Goal: Task Accomplishment & Management: Use online tool/utility

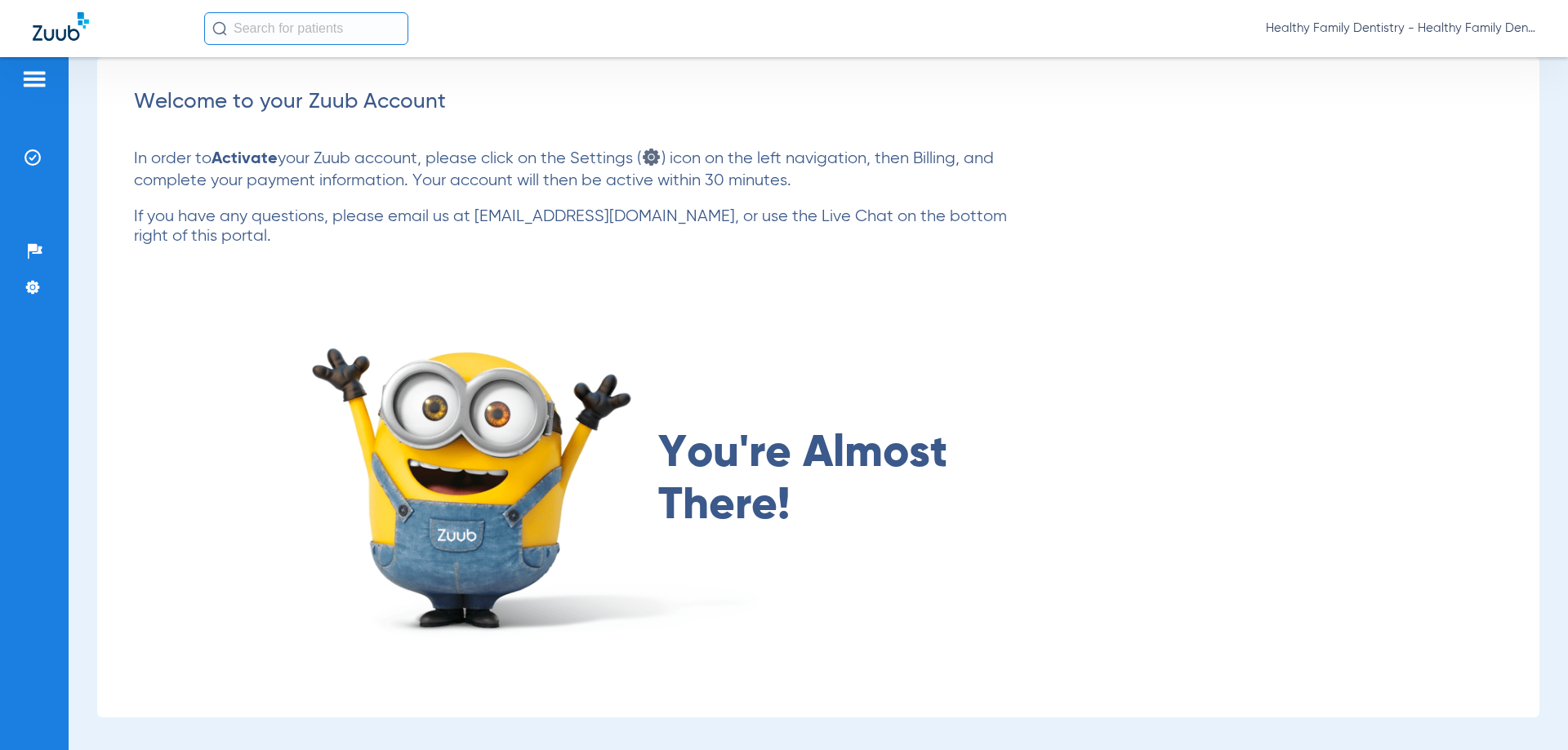
click at [27, 80] on img at bounding box center [34, 80] width 26 height 20
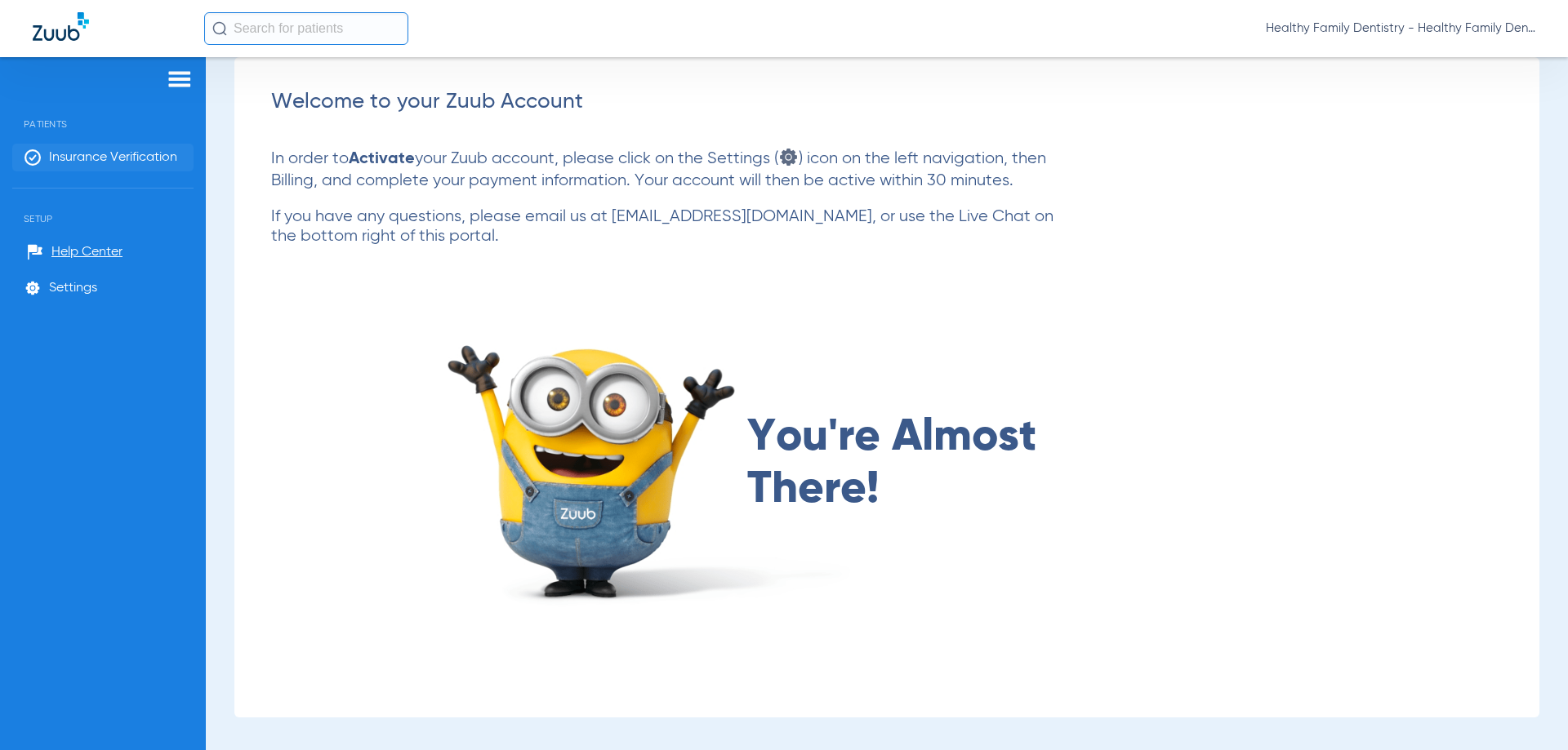
click at [153, 162] on span "Insurance Verification" at bounding box center [113, 158] width 128 height 17
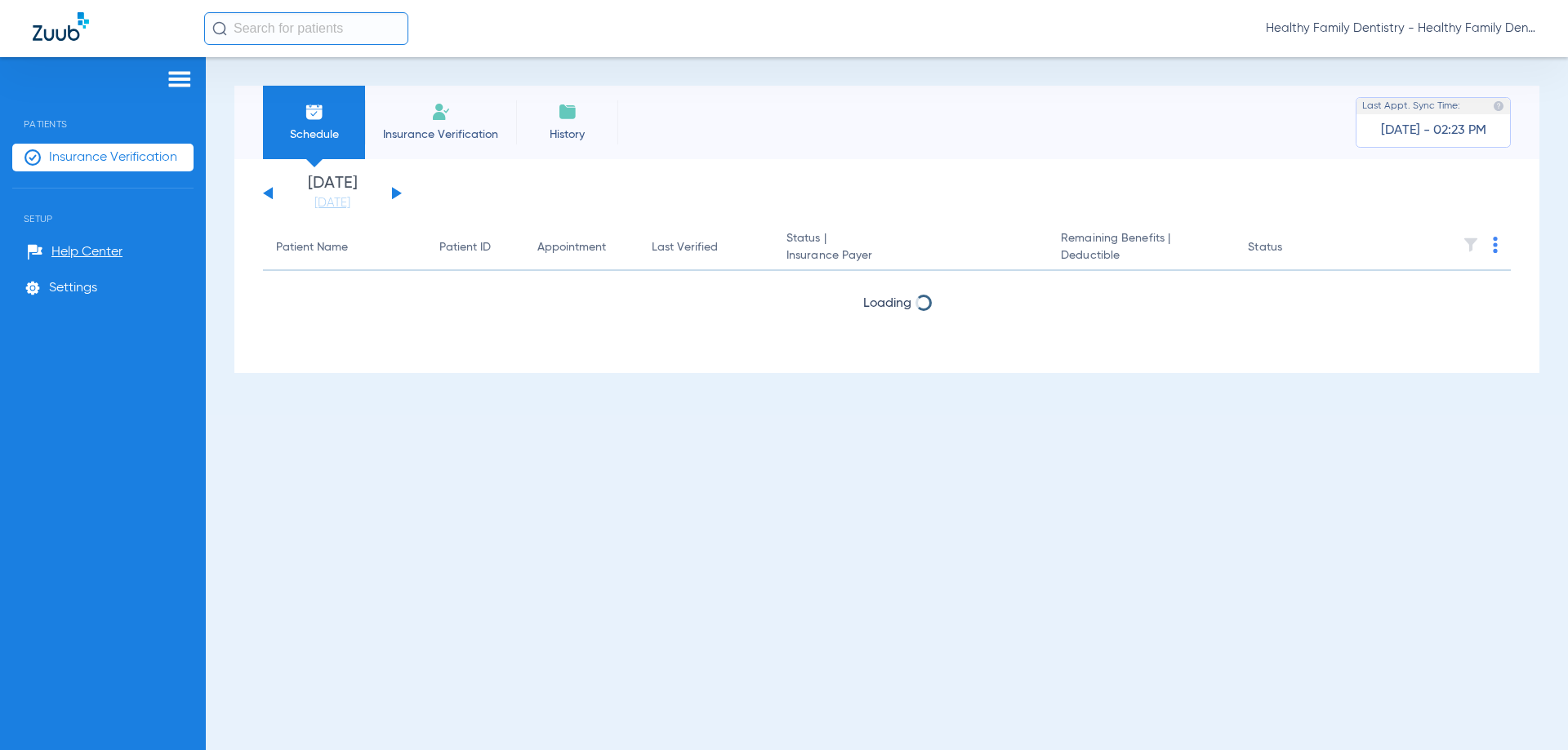
click at [393, 192] on button at bounding box center [397, 192] width 10 height 12
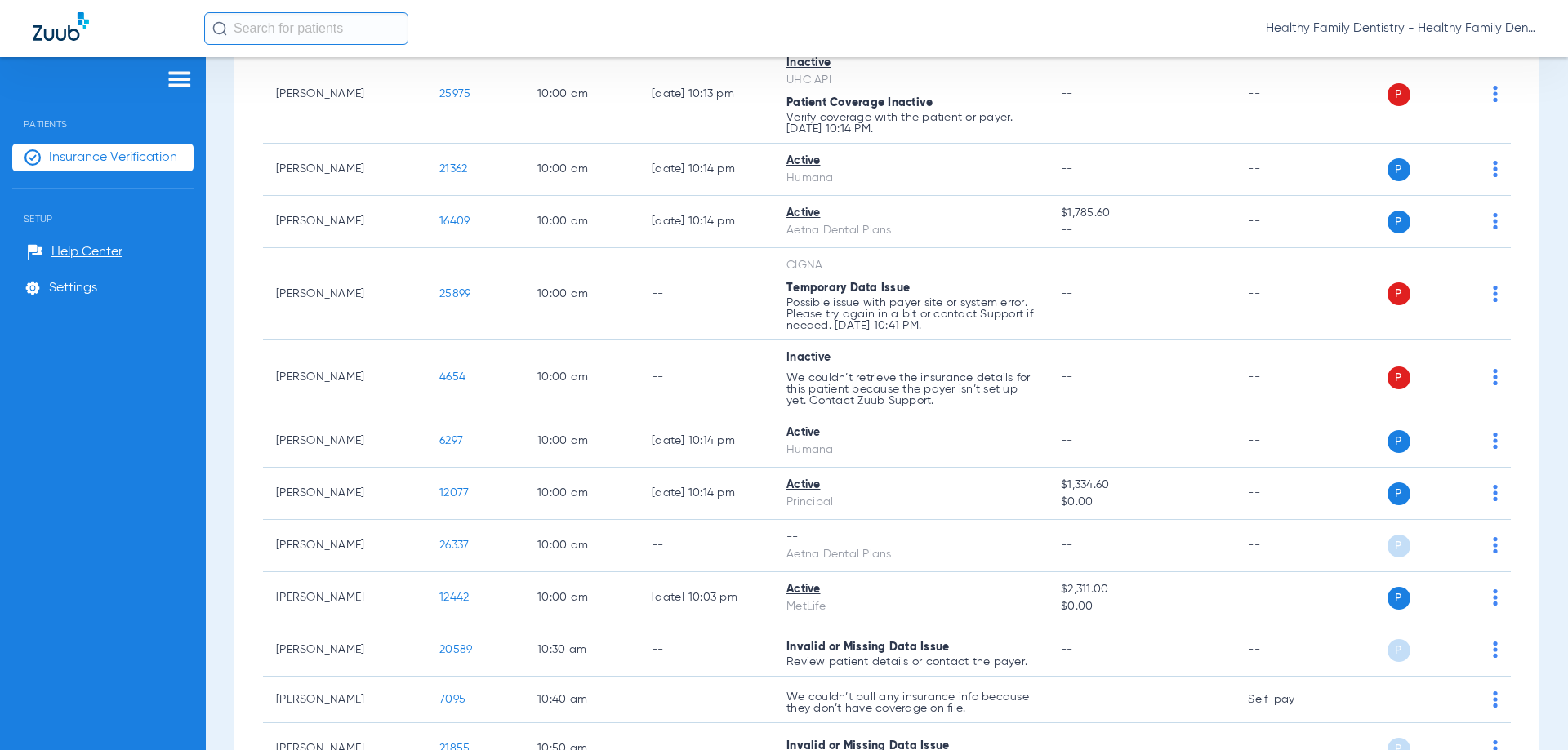
scroll to position [402, 0]
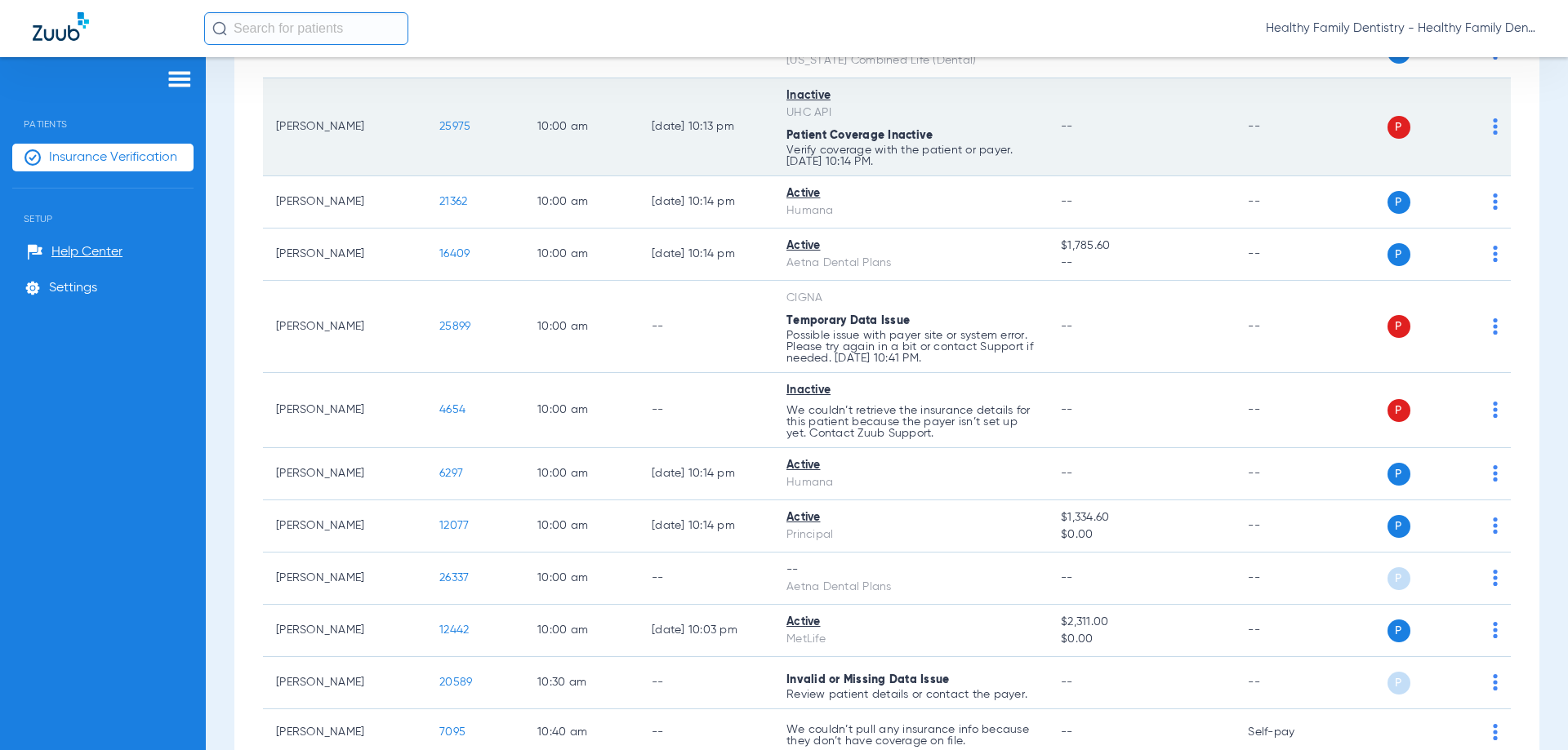
click at [458, 126] on span "25975" at bounding box center [454, 127] width 31 height 12
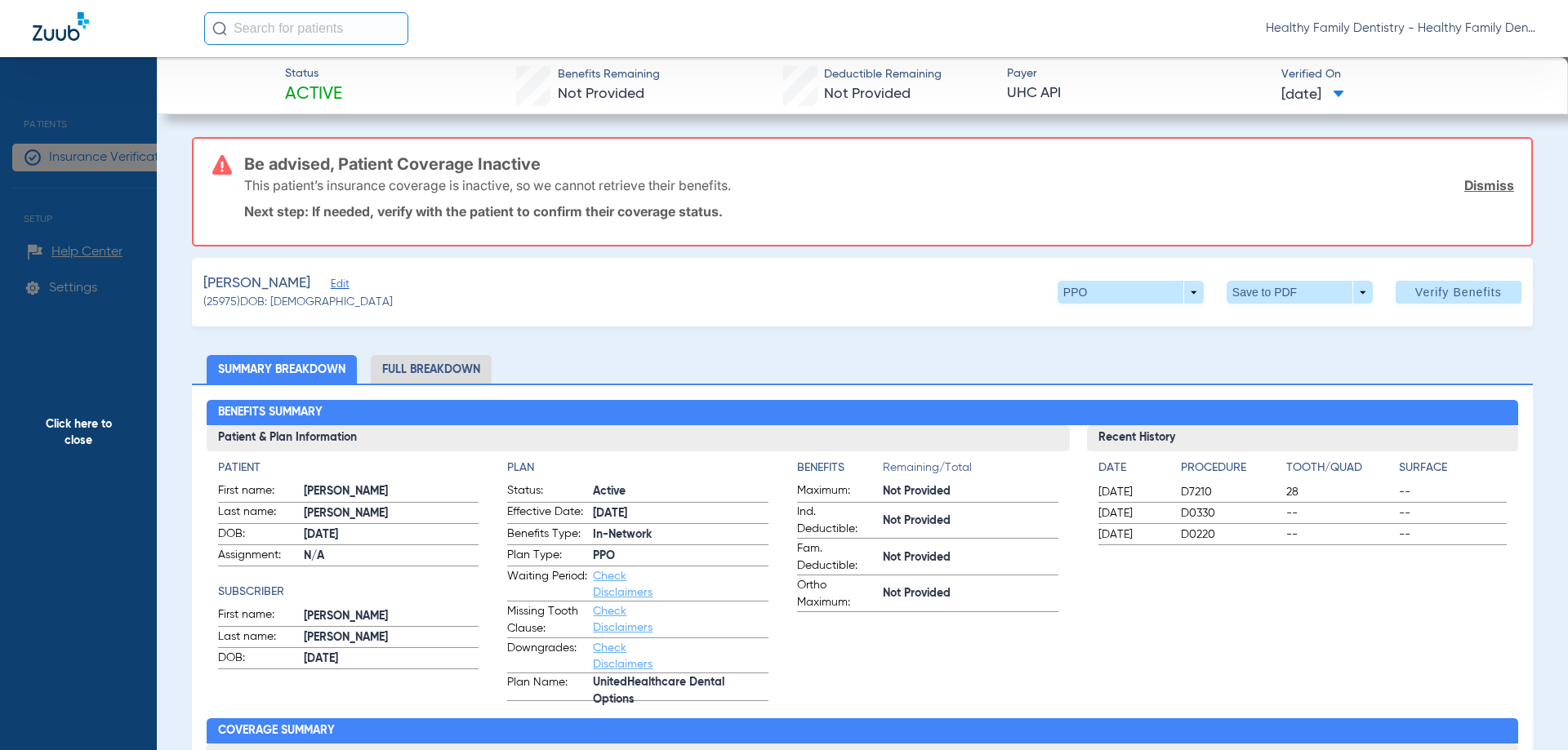
click at [330, 284] on span "Edit" at bounding box center [338, 285] width 15 height 16
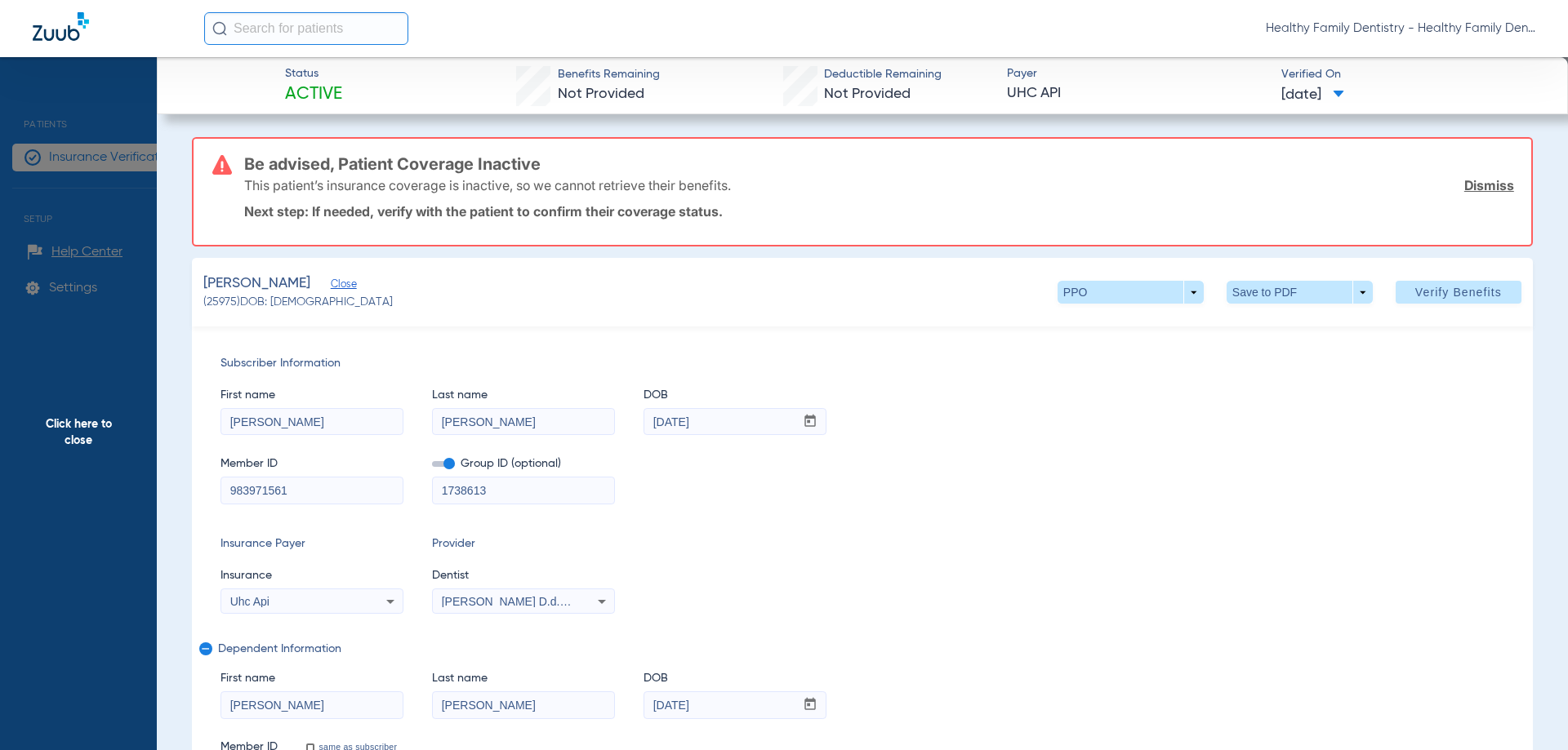
drag, startPoint x: 222, startPoint y: 487, endPoint x: 175, endPoint y: 489, distance: 47.0
click at [65, 433] on span "Click here to close" at bounding box center [78, 432] width 157 height 750
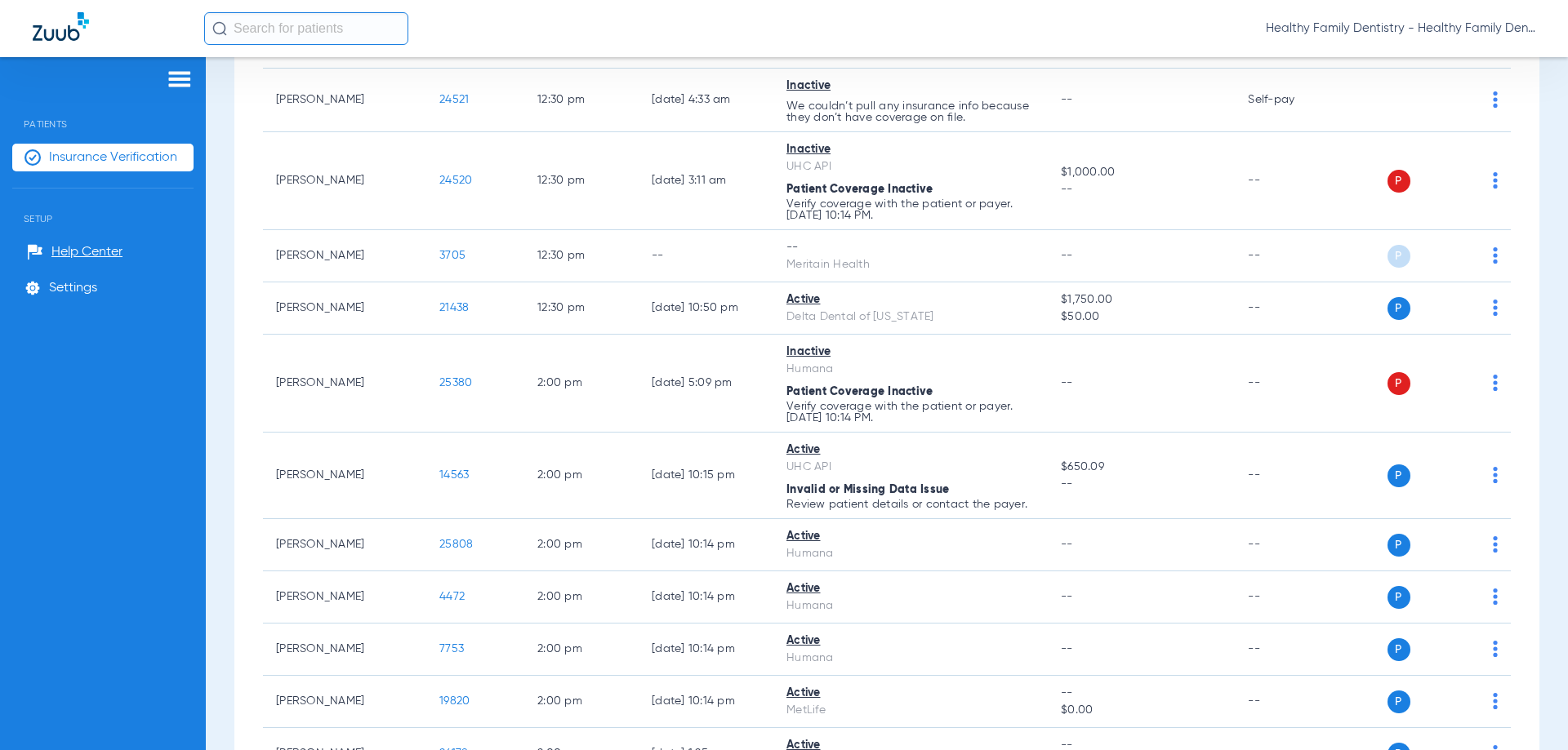
scroll to position [2156, 0]
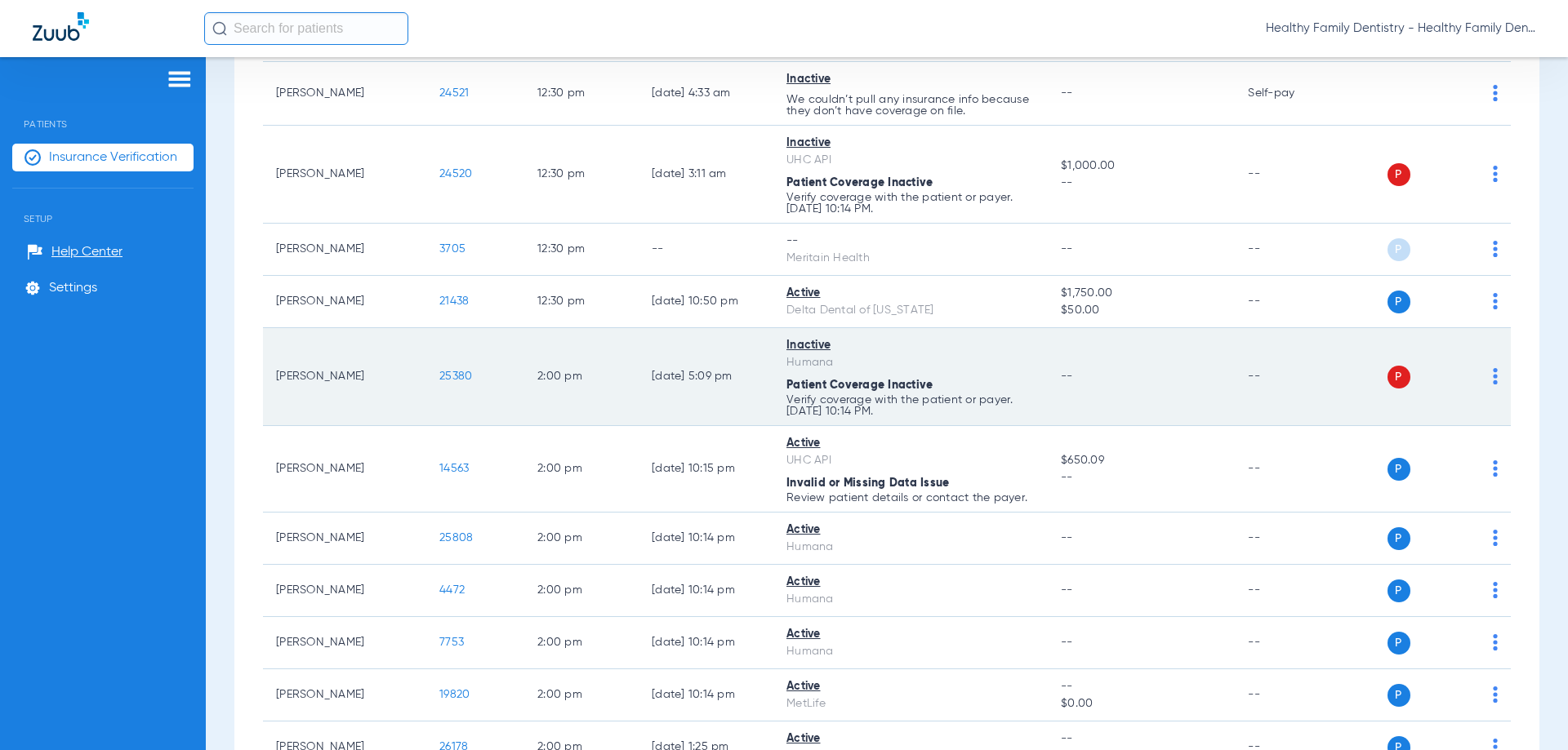
click at [457, 375] on span "25380" at bounding box center [455, 377] width 32 height 12
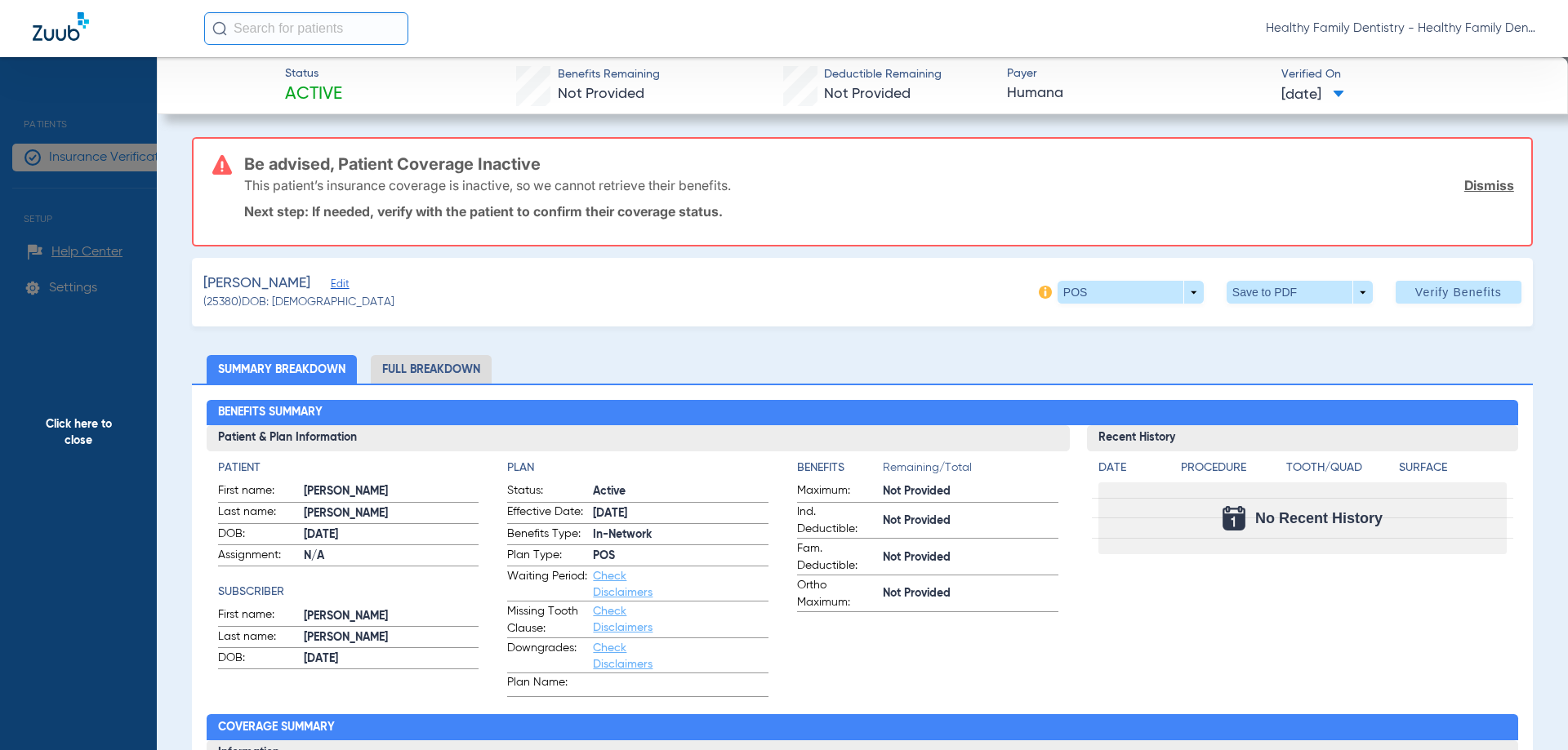
click at [330, 283] on span "Edit" at bounding box center [338, 285] width 15 height 16
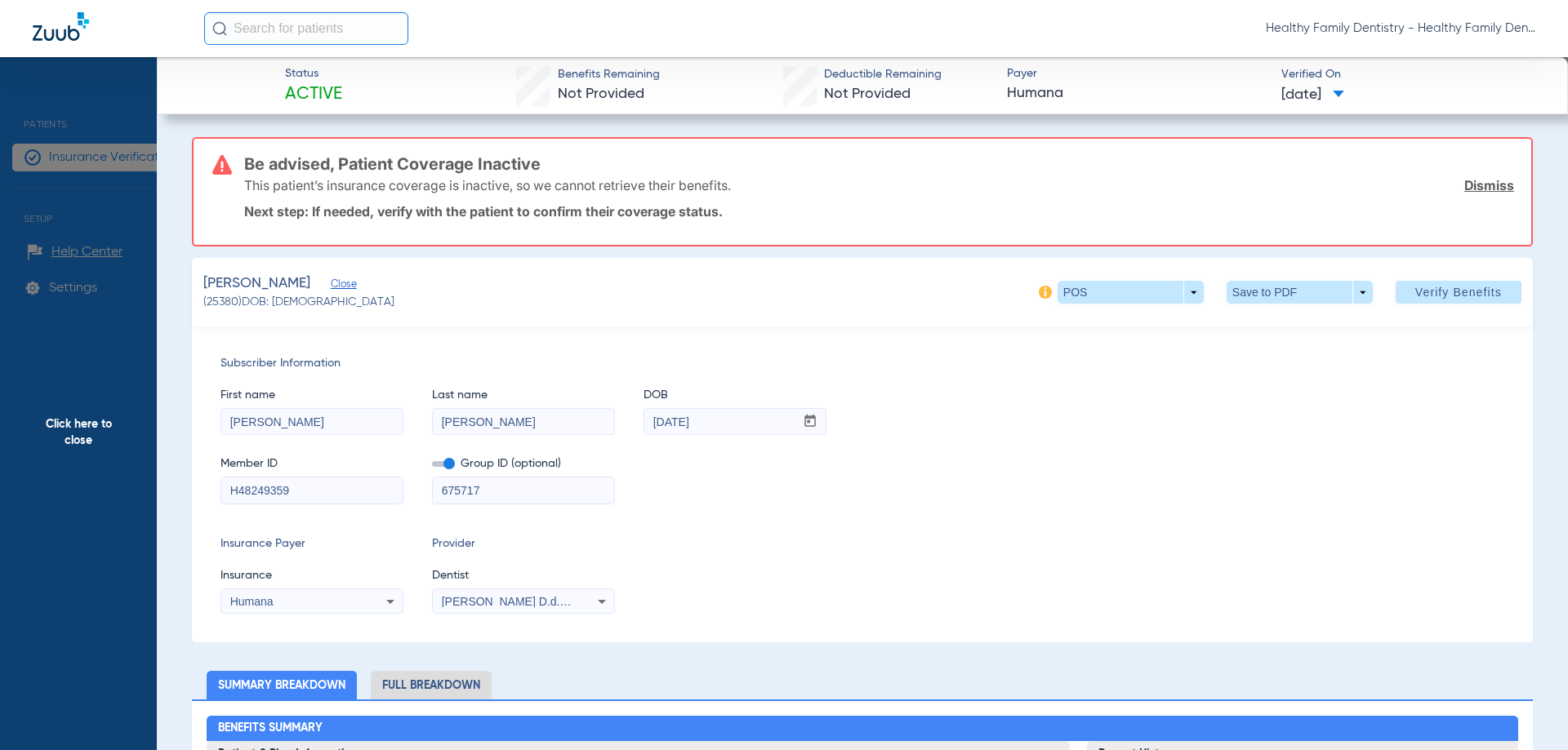
drag, startPoint x: 230, startPoint y: 489, endPoint x: 351, endPoint y: 493, distance: 121.1
click at [351, 493] on input "H48249359" at bounding box center [312, 489] width 181 height 26
click at [109, 428] on span "Click here to close" at bounding box center [78, 432] width 157 height 750
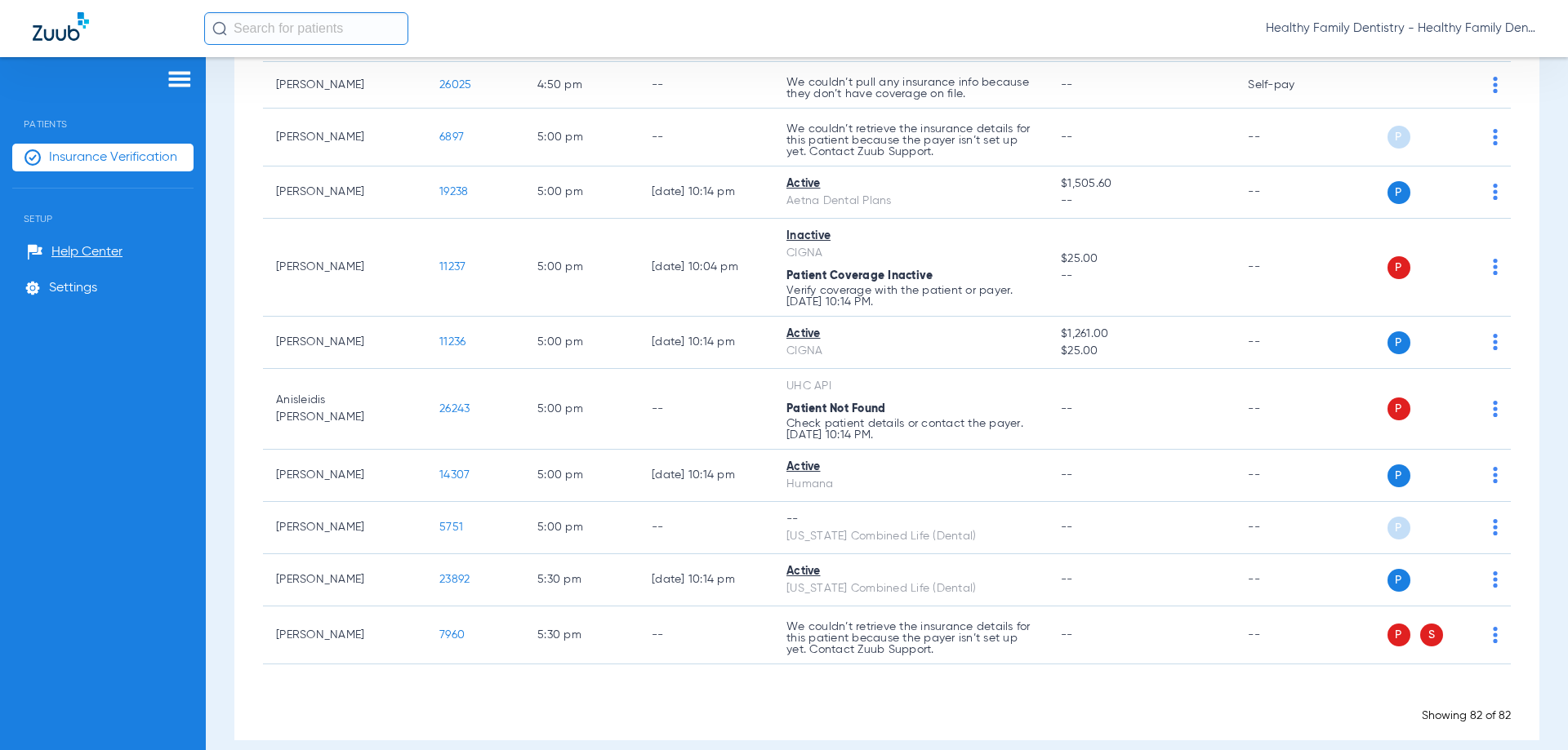
scroll to position [4571, 0]
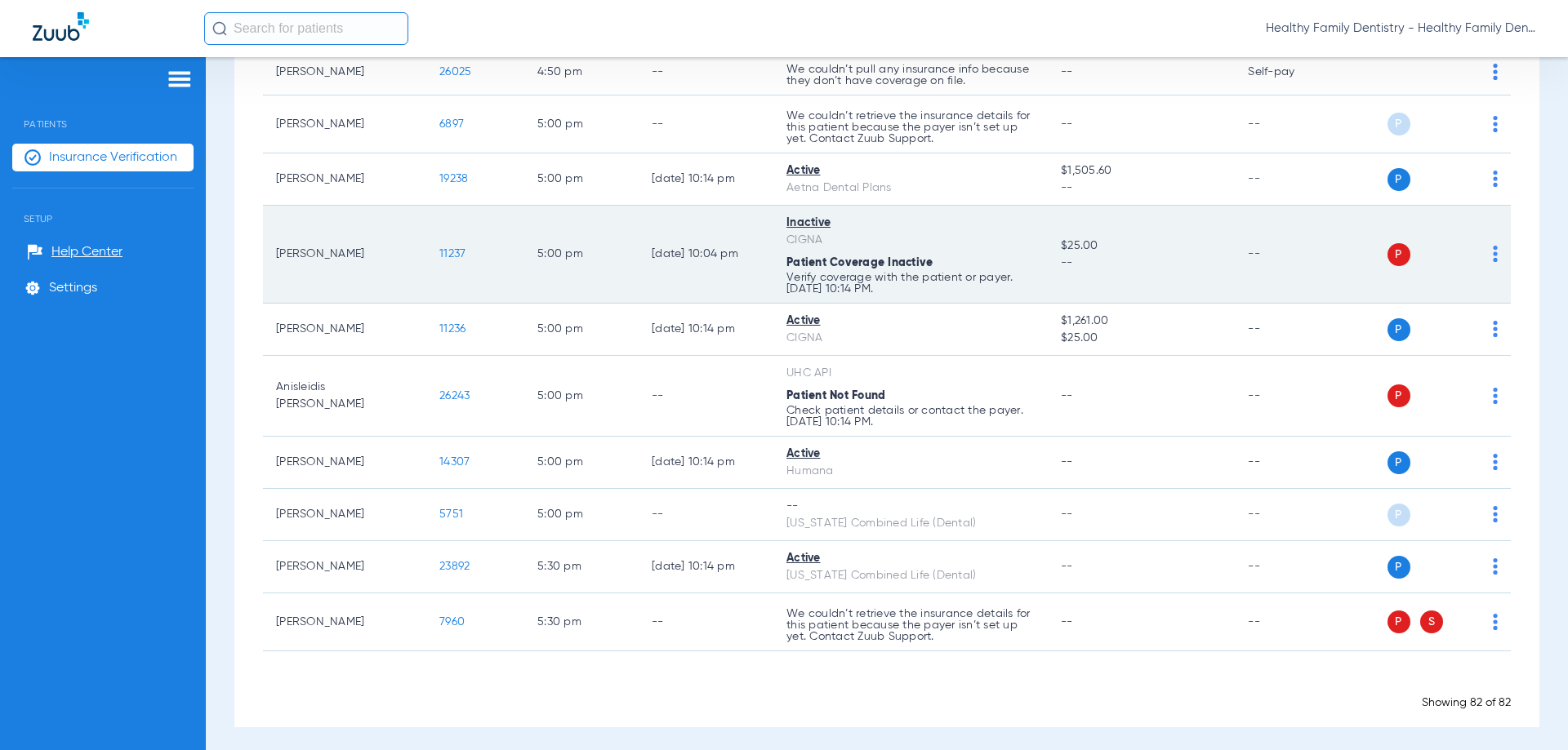
click at [453, 248] on span "11237" at bounding box center [452, 254] width 26 height 12
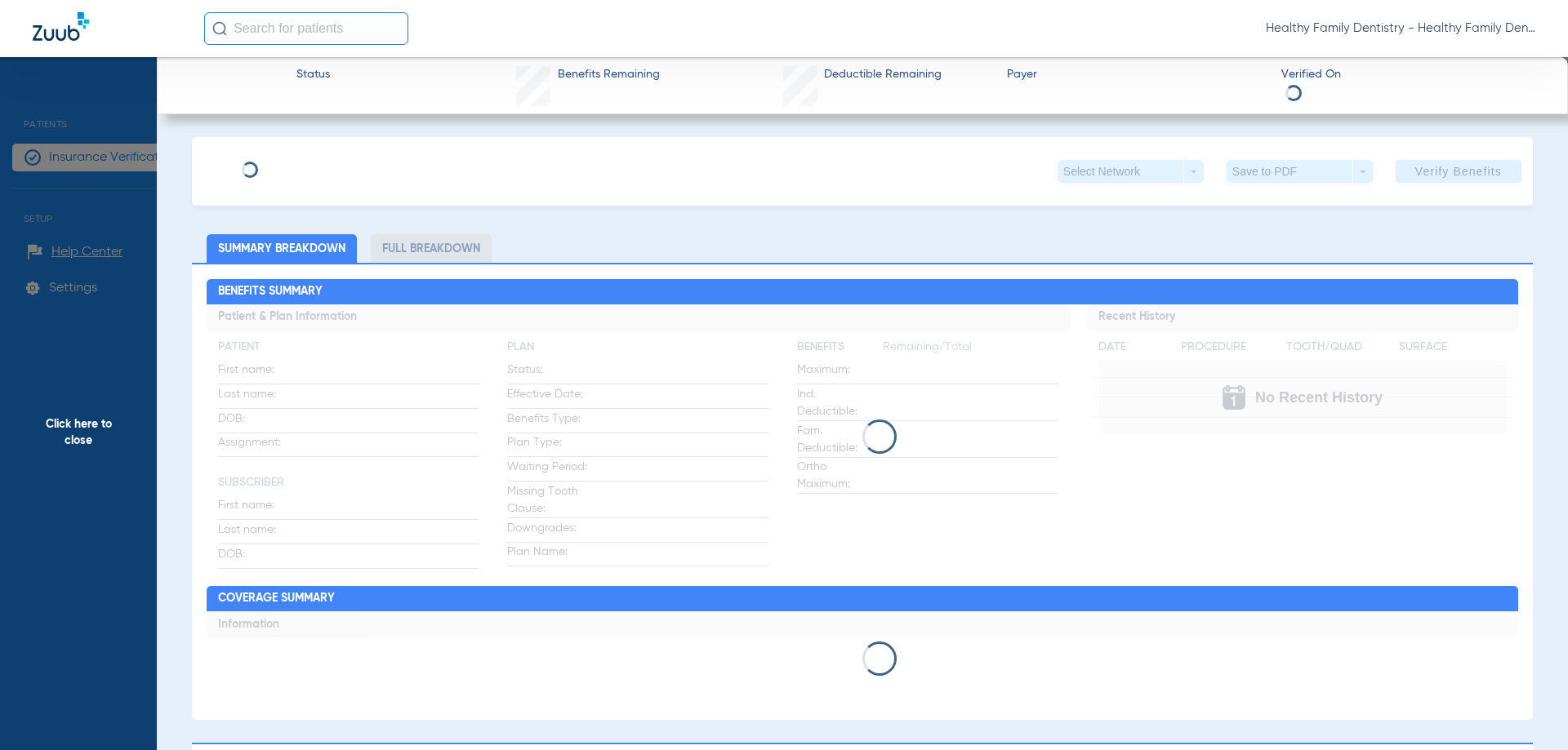
type input "[PERSON_NAME]"
type input "[DATE]"
type input "37064909"
type input "2501940"
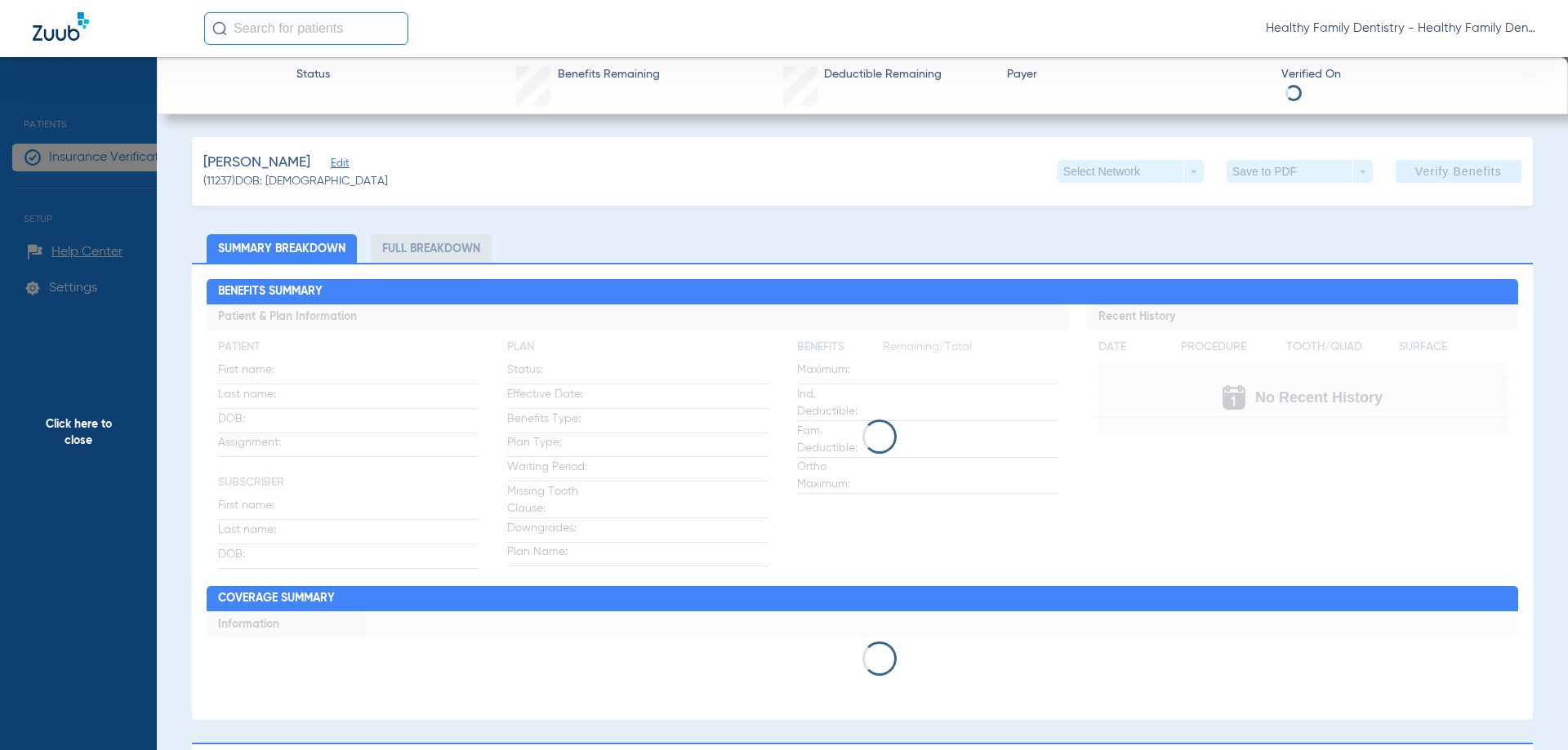
click at [345, 161] on span "Edit" at bounding box center [338, 165] width 15 height 16
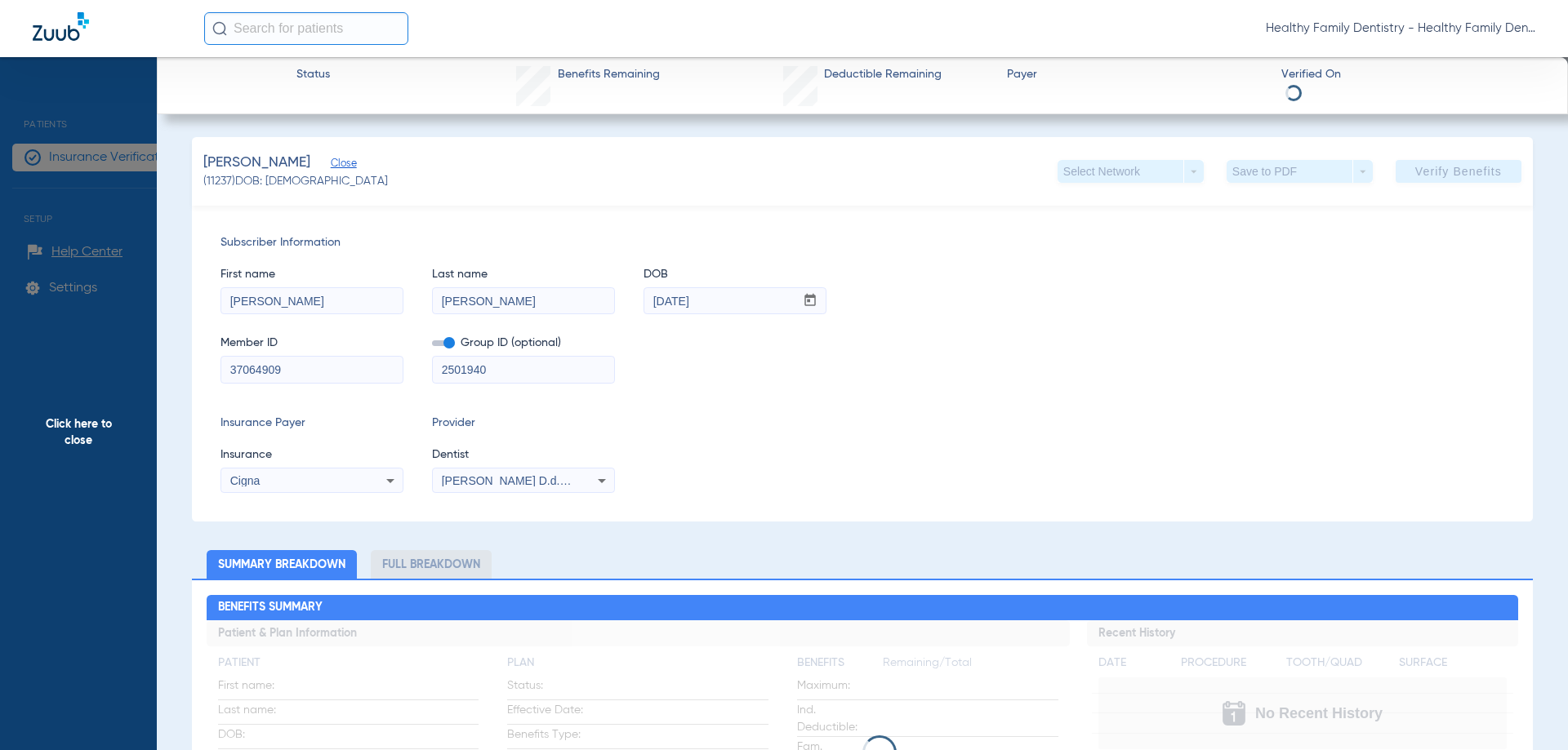
drag, startPoint x: 222, startPoint y: 368, endPoint x: 346, endPoint y: 375, distance: 124.2
click at [346, 375] on input "37064909" at bounding box center [312, 369] width 181 height 26
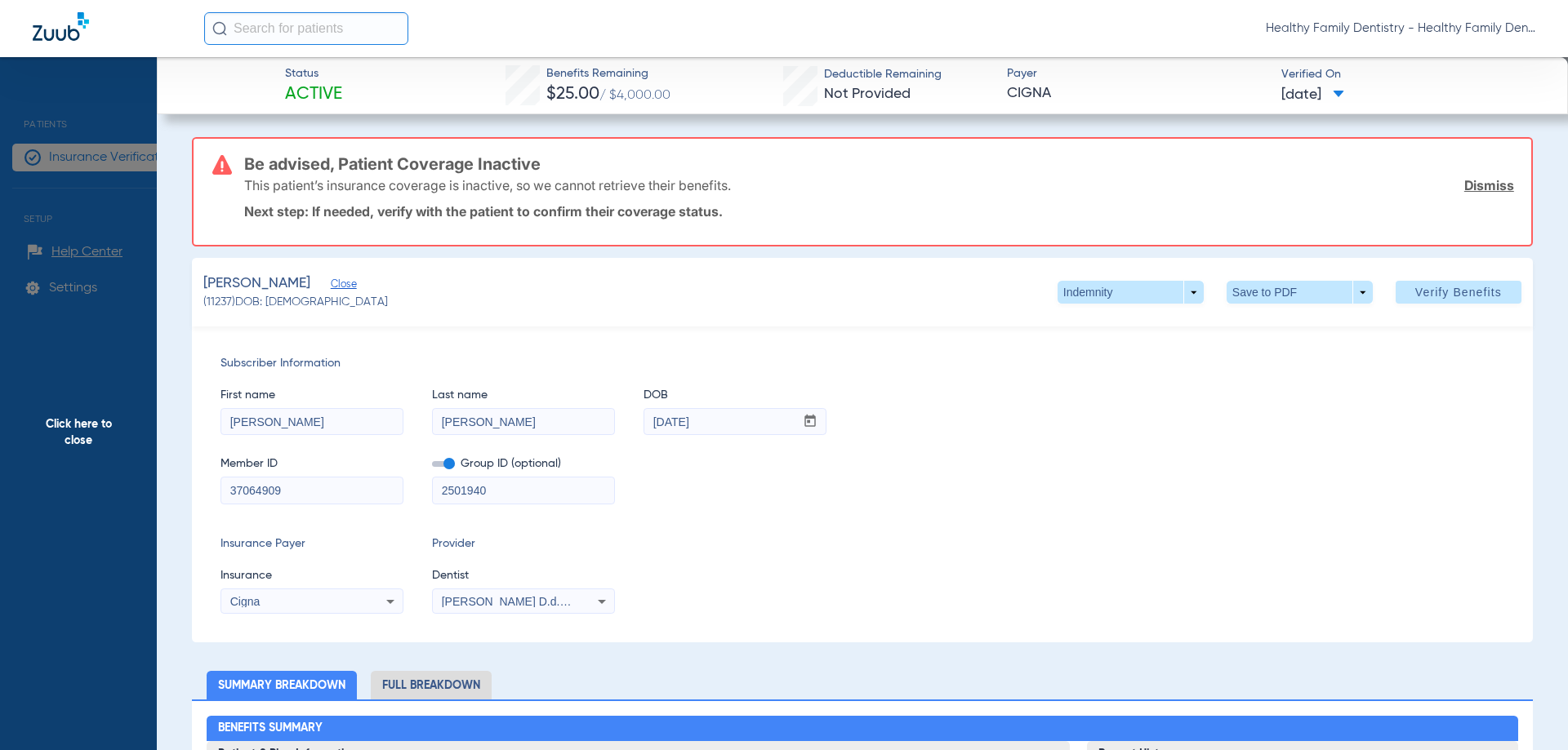
click at [102, 427] on span "Click here to close" at bounding box center [78, 432] width 157 height 750
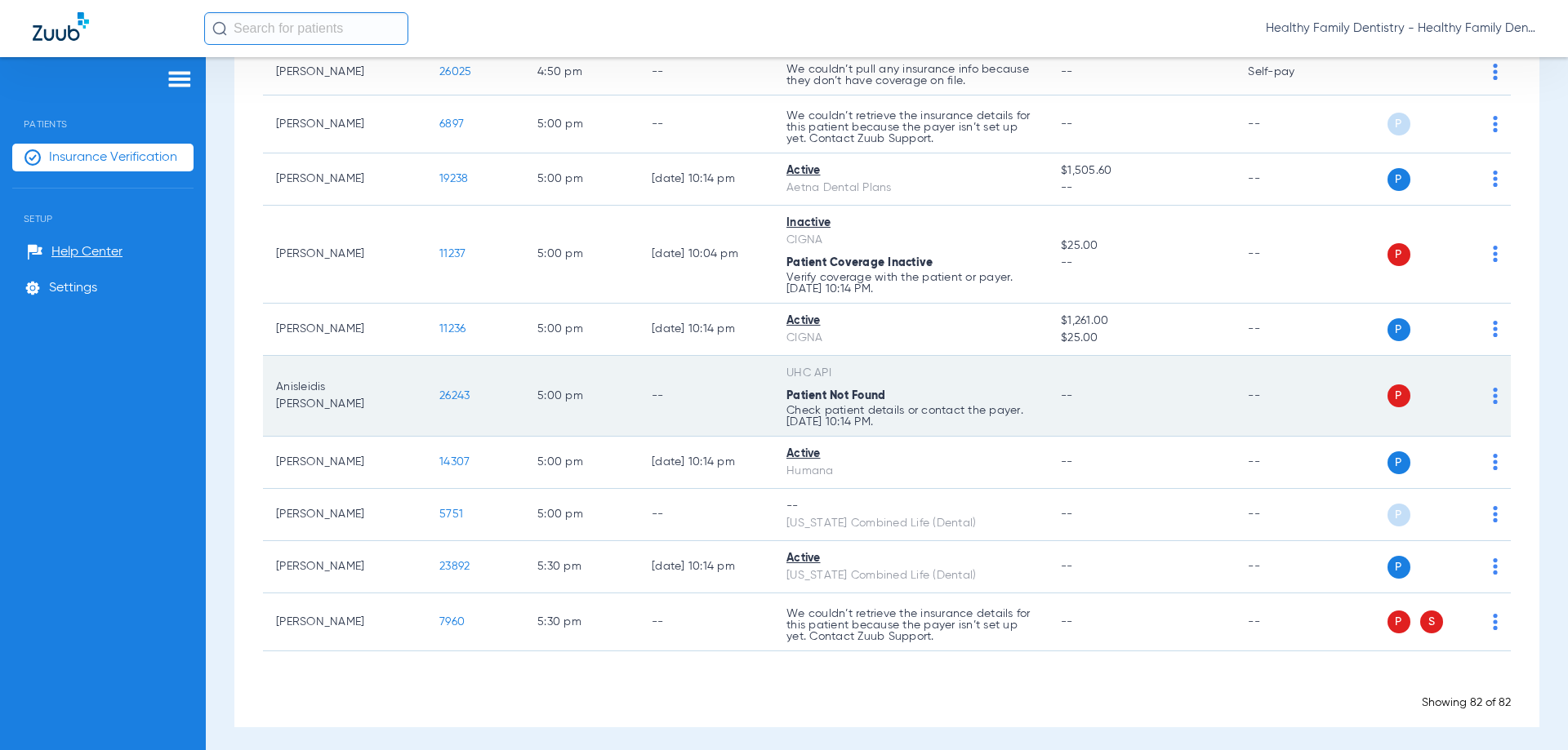
click at [454, 390] on span "26243" at bounding box center [454, 396] width 30 height 12
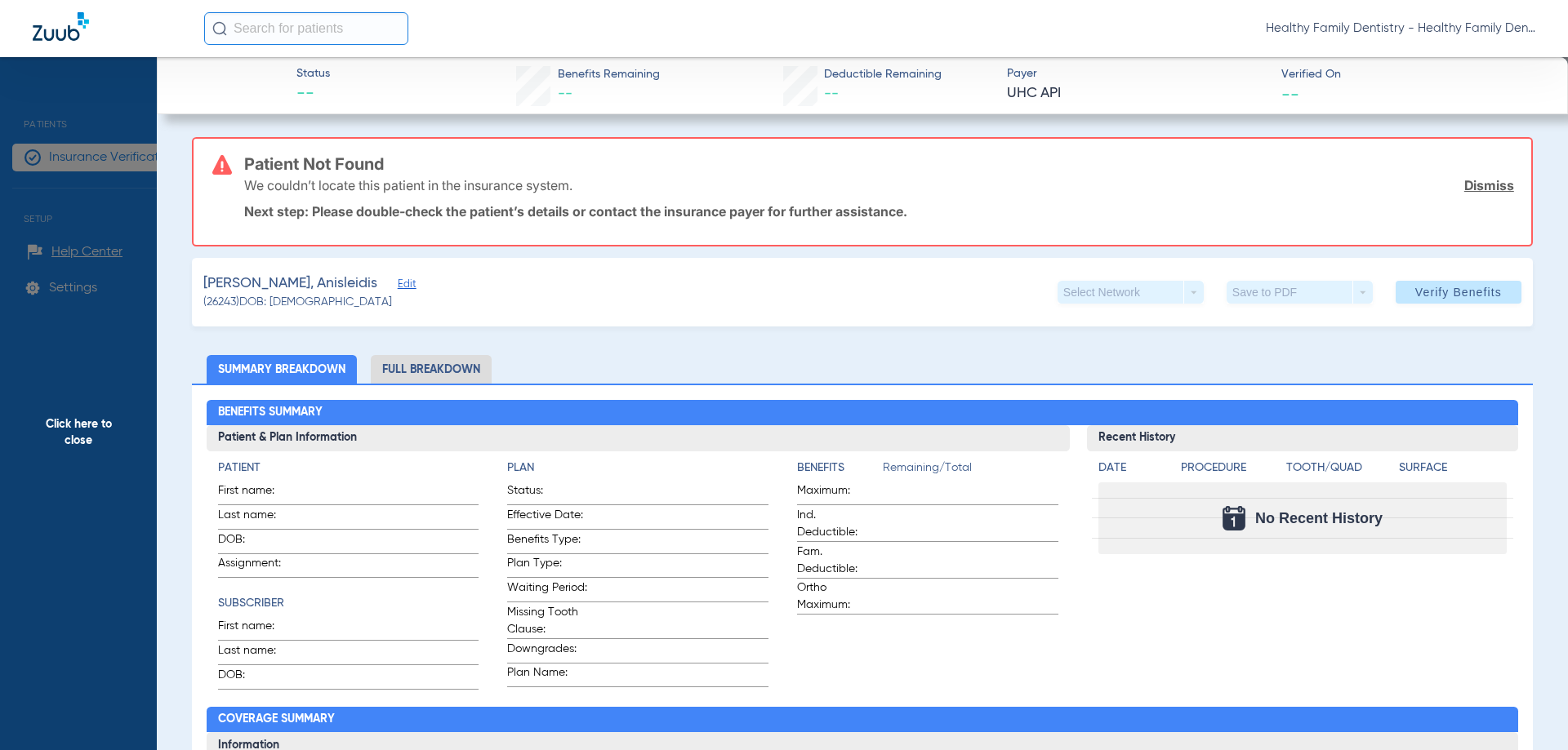
click at [398, 280] on span "Edit" at bounding box center [405, 285] width 15 height 16
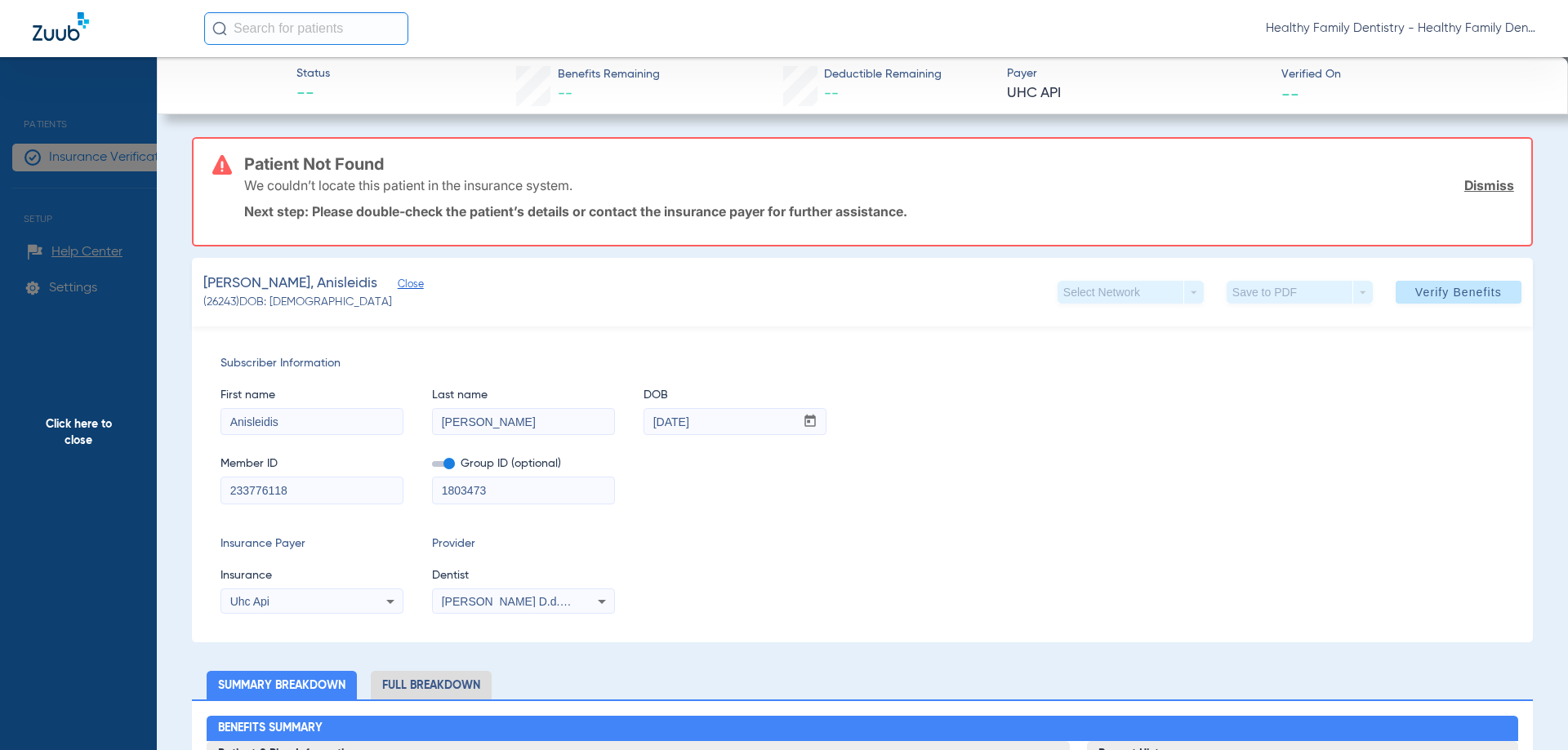
drag, startPoint x: 224, startPoint y: 485, endPoint x: 335, endPoint y: 489, distance: 111.1
click at [335, 489] on input "233776118" at bounding box center [312, 489] width 181 height 26
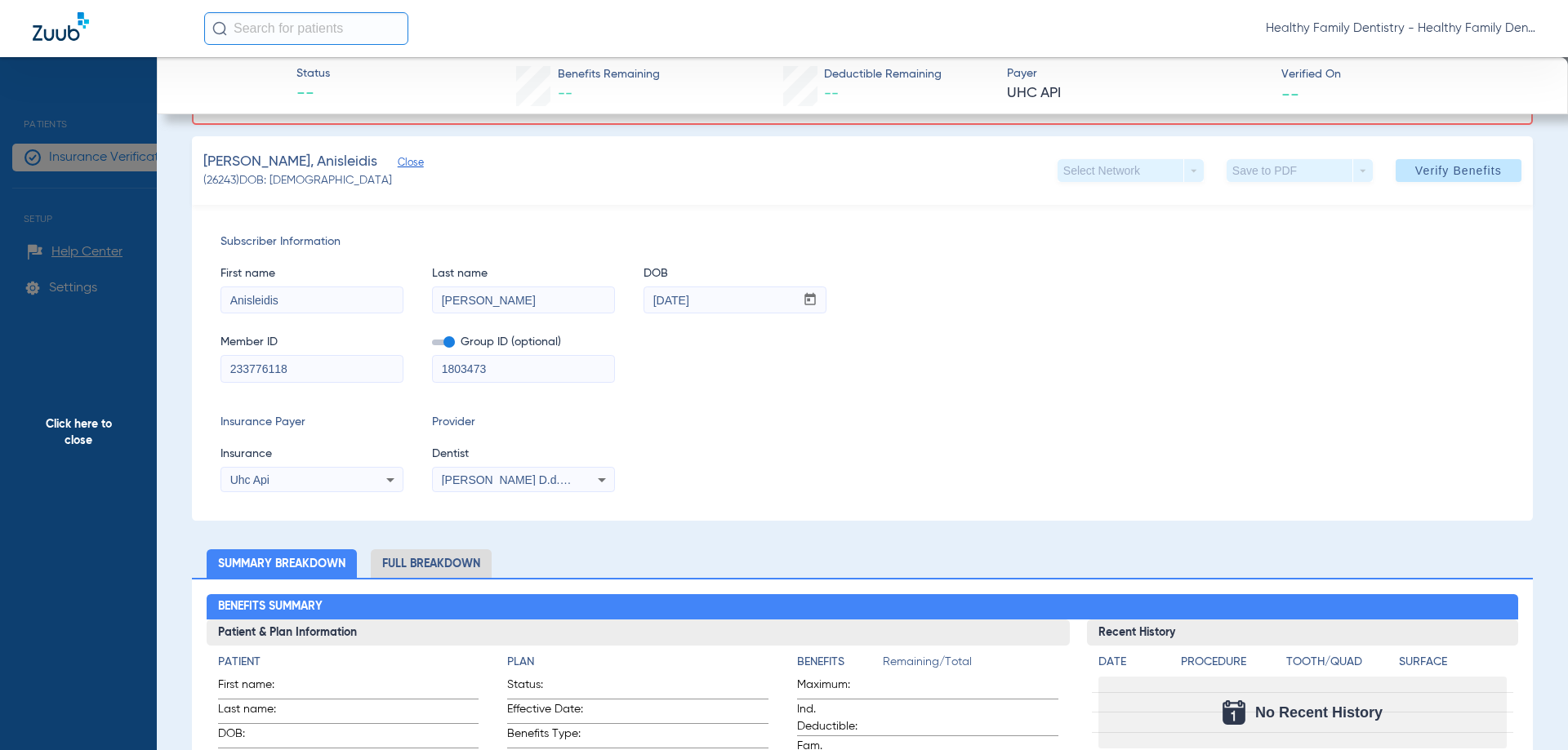
scroll to position [123, 0]
click at [79, 431] on span "Click here to close" at bounding box center [78, 432] width 157 height 750
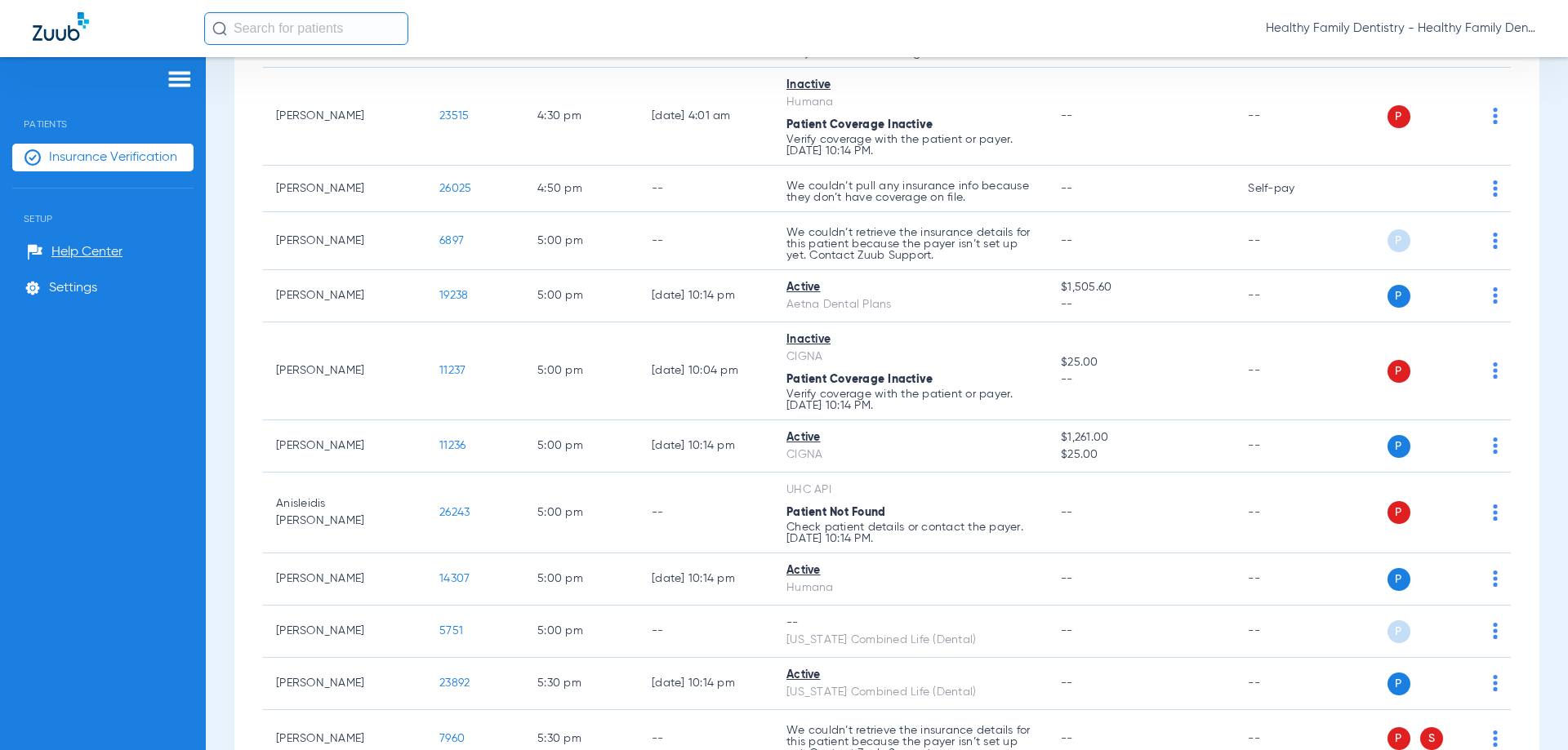
scroll to position [4571, 0]
